Goal: Task Accomplishment & Management: Manage account settings

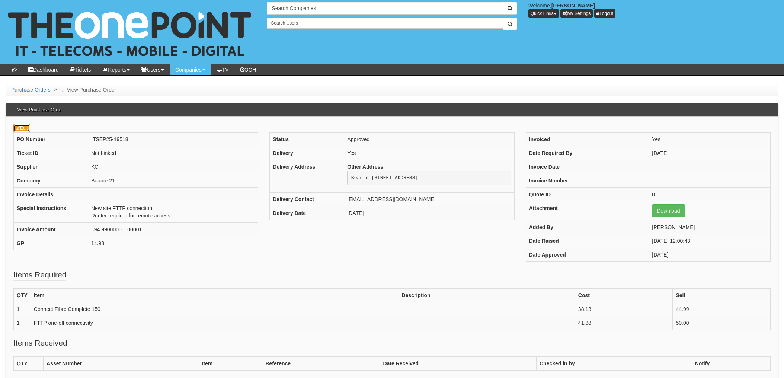
click at [29, 128] on link "Edit" at bounding box center [21, 128] width 17 height 8
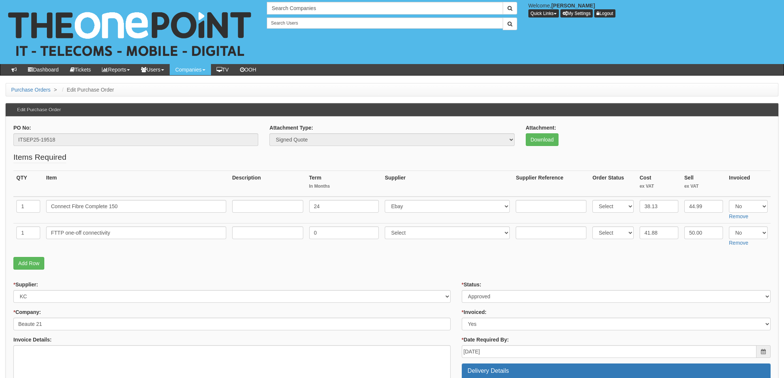
click at [447, 249] on td "Select 123 REG.co.uk 1Password 3 4Gon AA Jones Electric Ltd Abzorb Access Group…" at bounding box center [447, 236] width 131 height 26
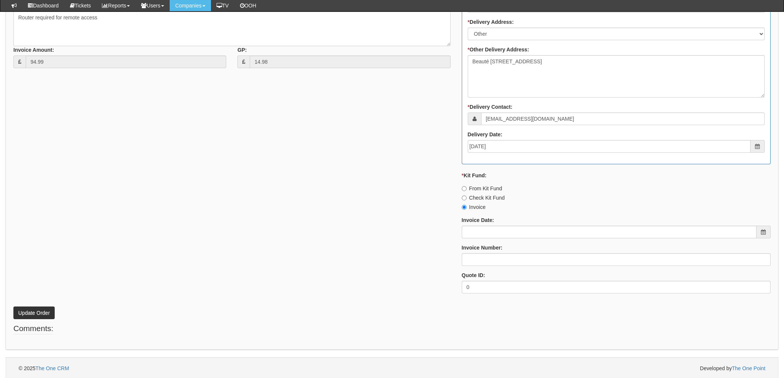
scroll to position [376, 0]
